Goal: Information Seeking & Learning: Learn about a topic

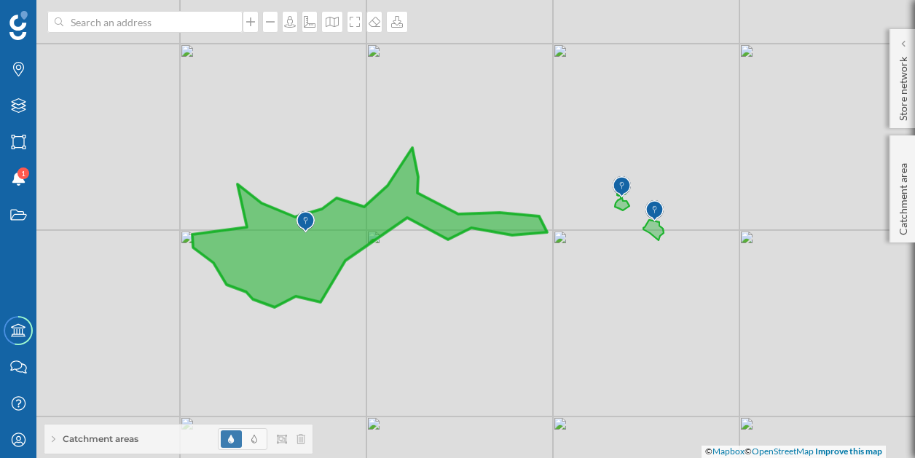
click at [405, 198] on icon at bounding box center [427, 228] width 471 height 160
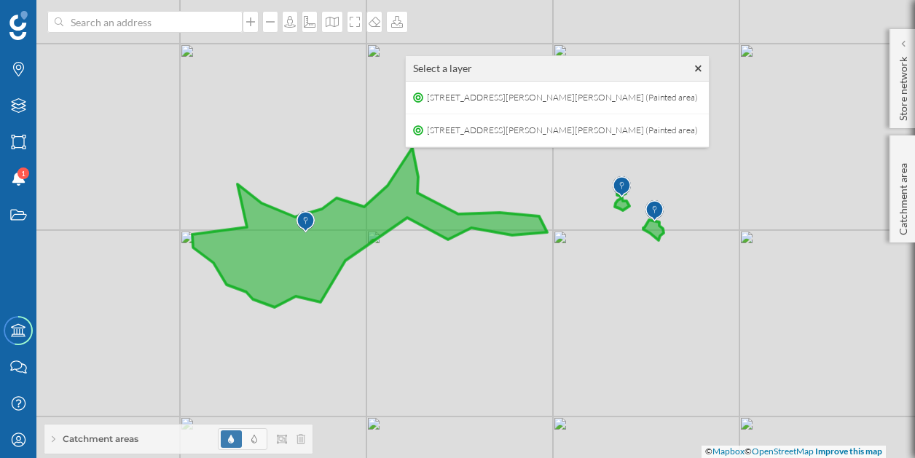
click at [115, 442] on span "Catchment areas" at bounding box center [101, 439] width 76 height 13
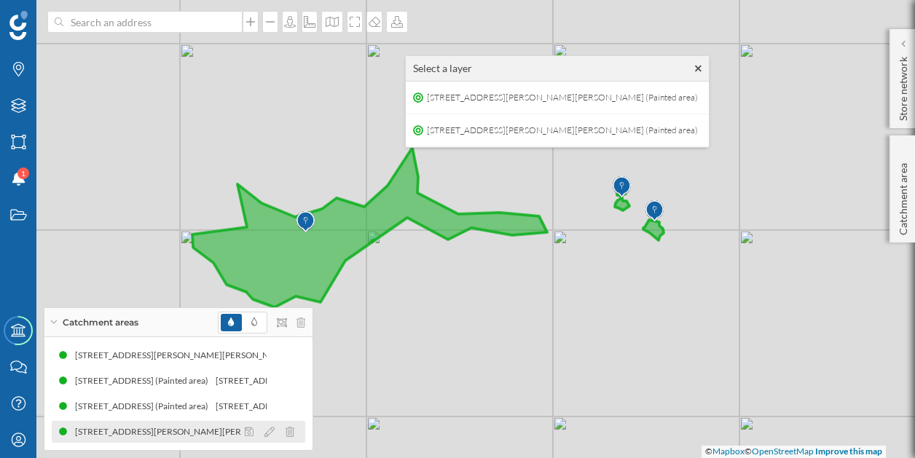
click at [137, 435] on div "[STREET_ADDRESS][PERSON_NAME][PERSON_NAME] (Painted area)" at bounding box center [212, 432] width 278 height 15
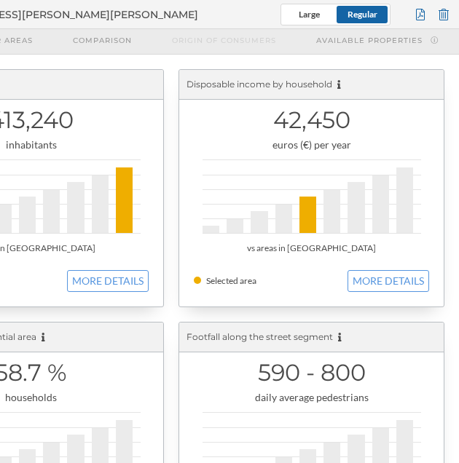
click at [175, 148] on geo-overview-box "Disposable income by household 42,450 euros (€) per year vs areas in [GEOGRAPHI…" at bounding box center [311, 188] width 280 height 253
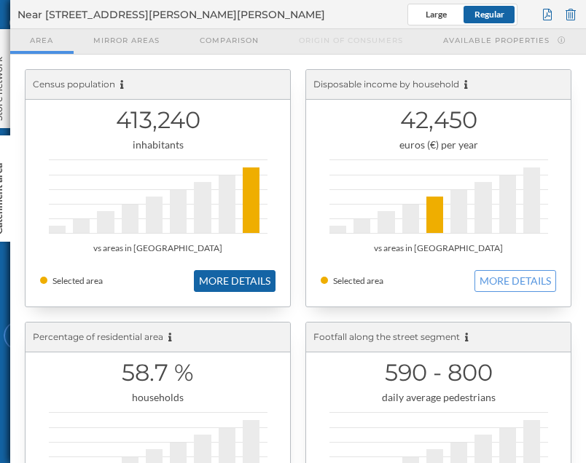
click at [223, 282] on button "MORE DETAILS" at bounding box center [235, 281] width 82 height 22
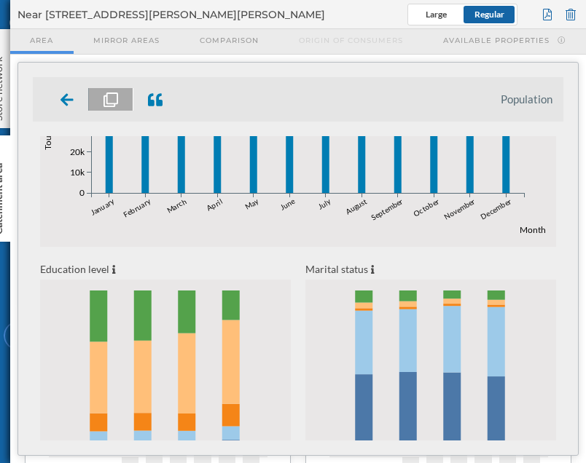
scroll to position [622, 0]
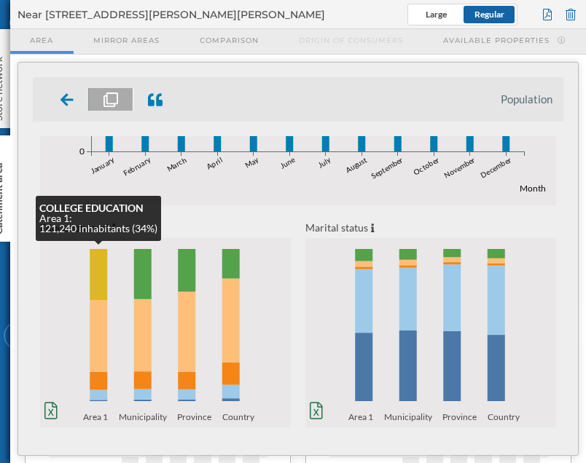
click at [101, 262] on rect at bounding box center [98, 274] width 17 height 51
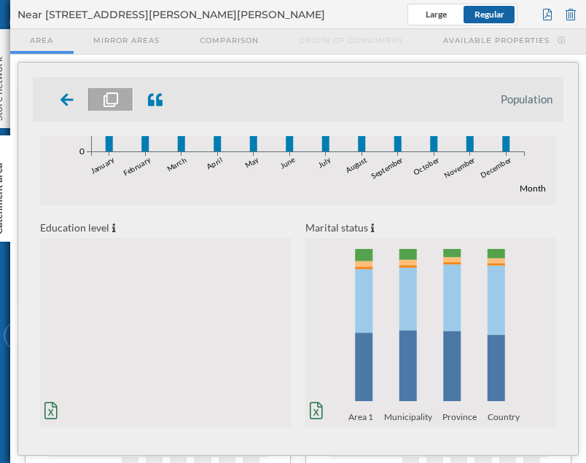
scroll to position [0, 0]
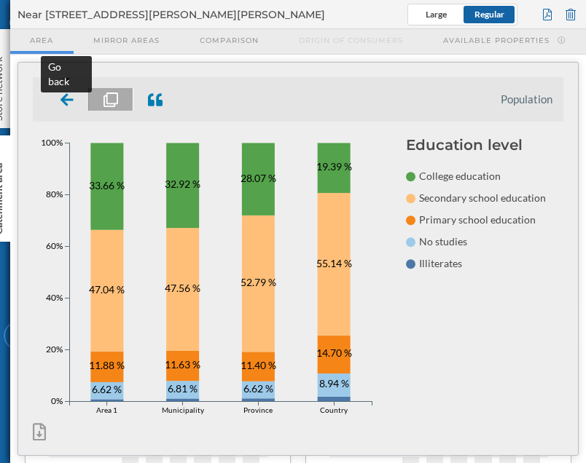
click at [63, 103] on icon at bounding box center [66, 100] width 13 height 15
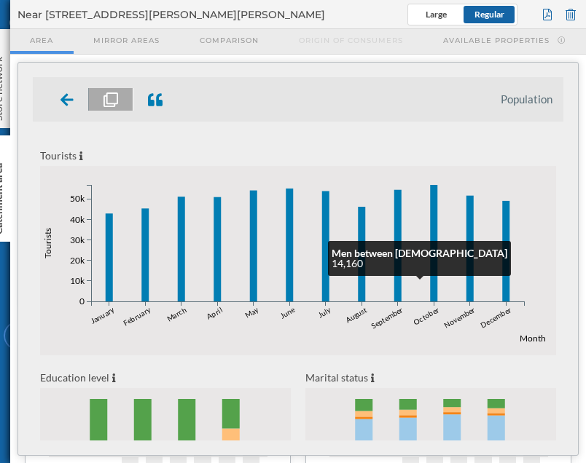
scroll to position [622, 0]
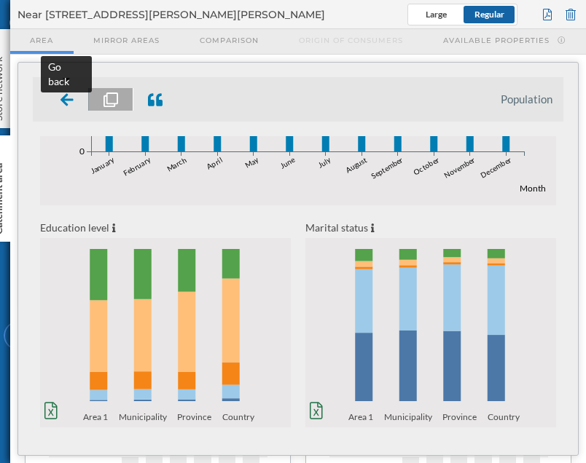
click at [76, 100] on div at bounding box center [67, 99] width 43 height 23
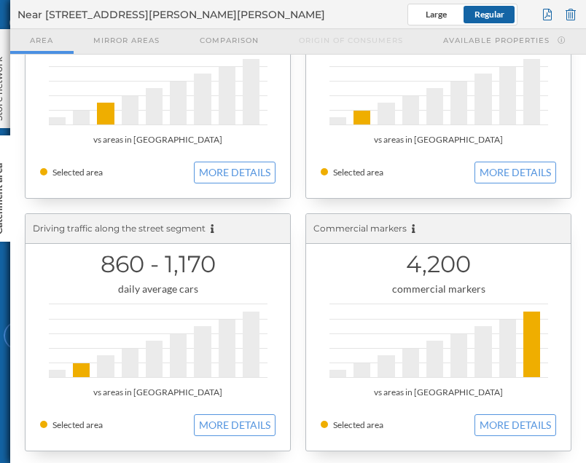
scroll to position [0, 0]
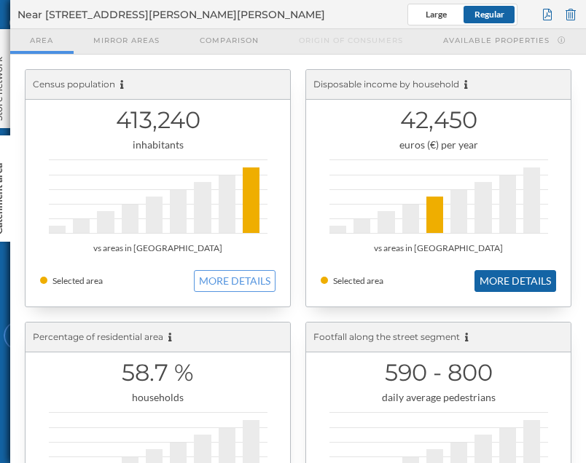
click at [506, 276] on button "MORE DETAILS" at bounding box center [515, 281] width 82 height 22
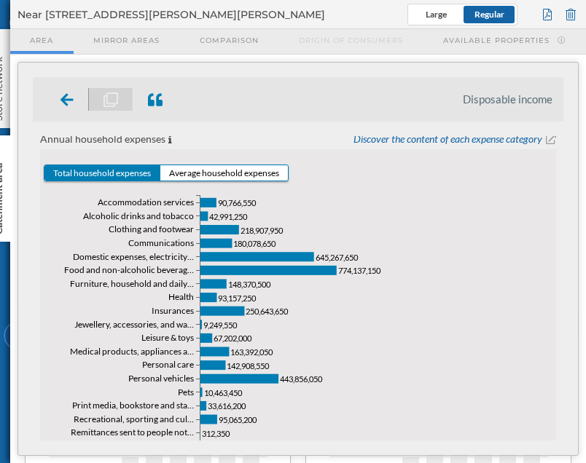
scroll to position [692, 0]
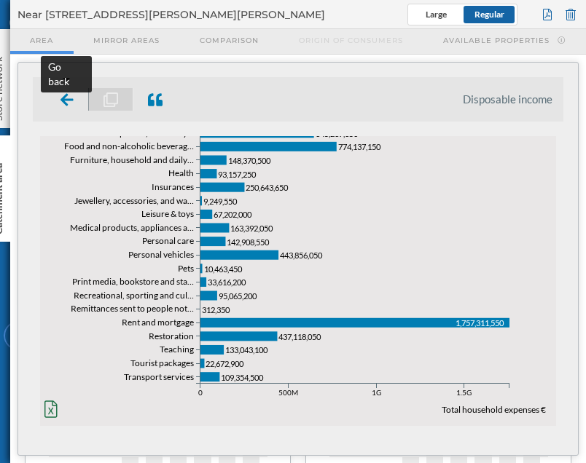
click at [70, 97] on icon at bounding box center [66, 100] width 13 height 15
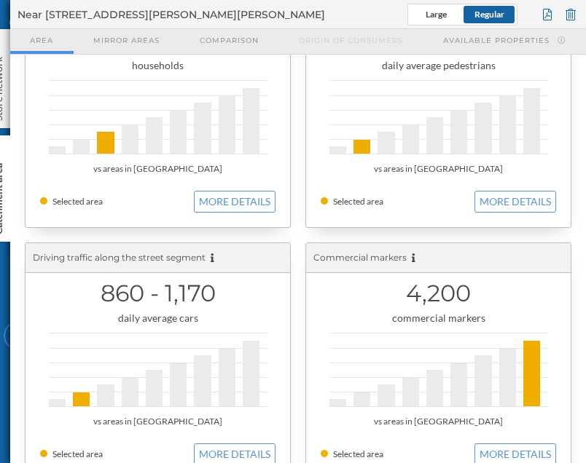
scroll to position [361, 0]
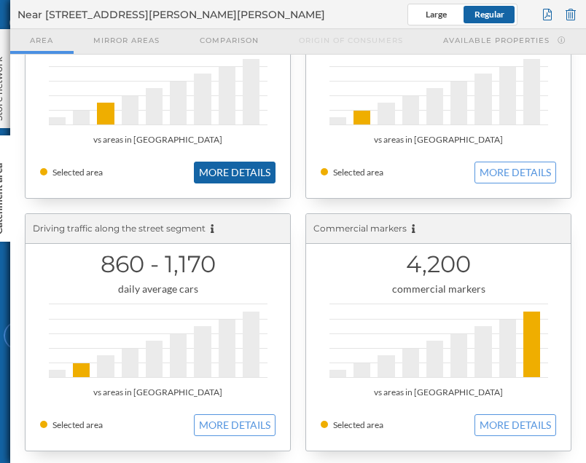
click at [235, 172] on button "MORE DETAILS" at bounding box center [235, 173] width 82 height 22
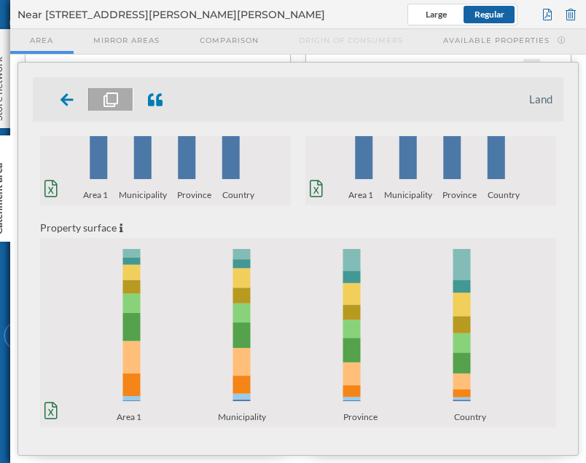
scroll to position [399, 0]
click at [72, 95] on icon at bounding box center [66, 100] width 13 height 15
